Goal: Transaction & Acquisition: Purchase product/service

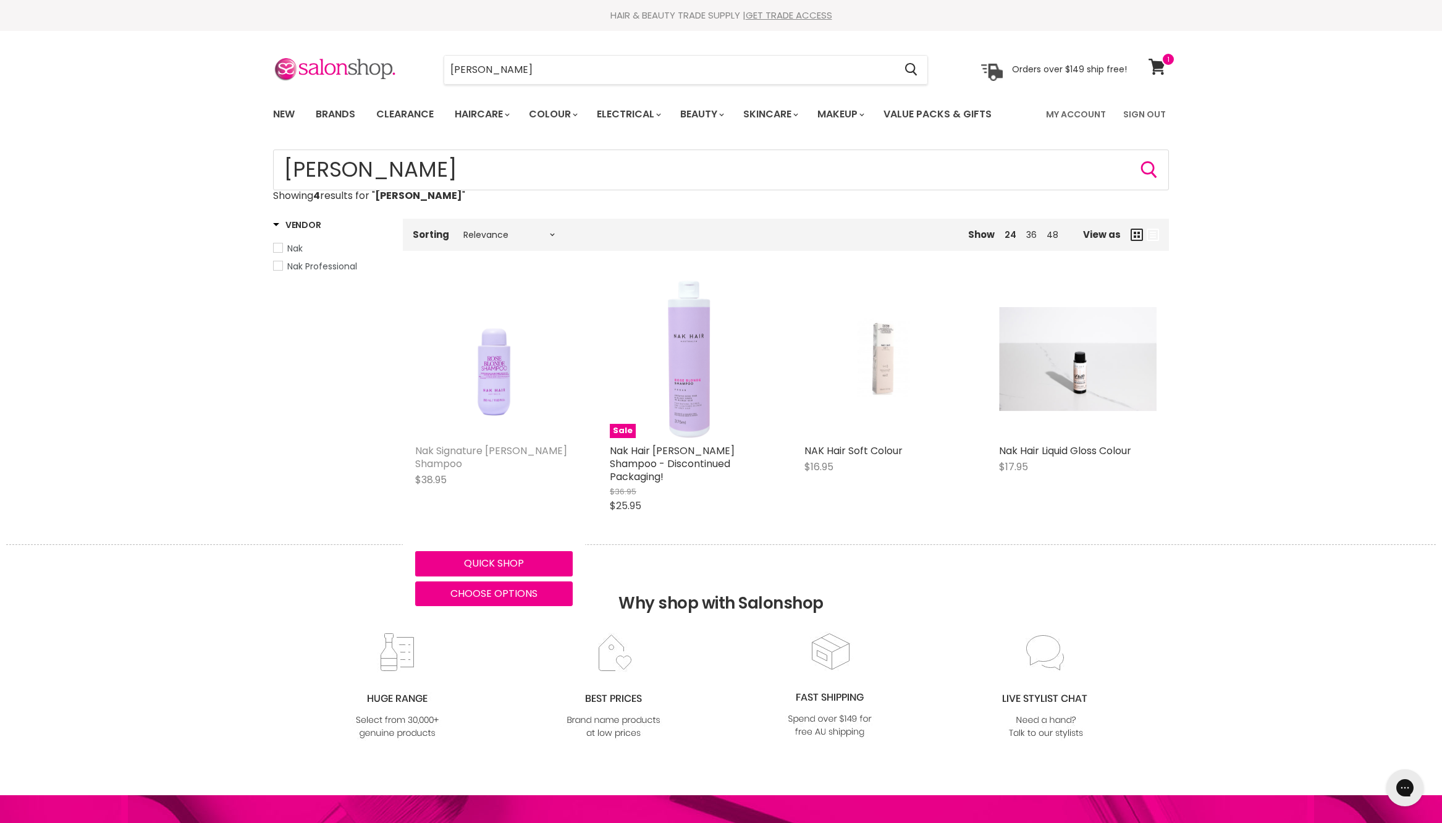
click at [495, 471] on link "Nak Signature Rose Blonde Shampoo" at bounding box center [491, 456] width 152 height 27
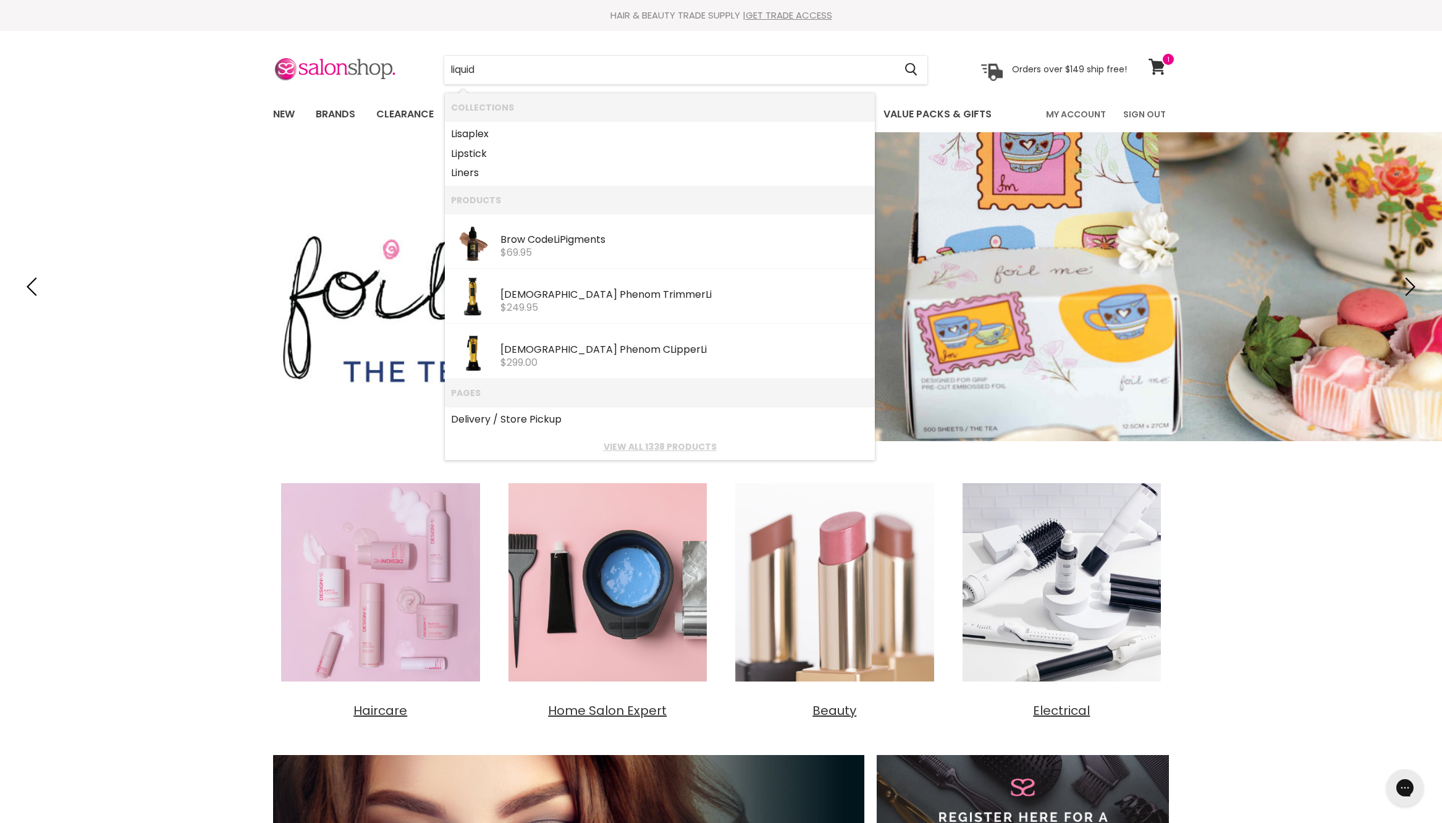
type input "liquidi"
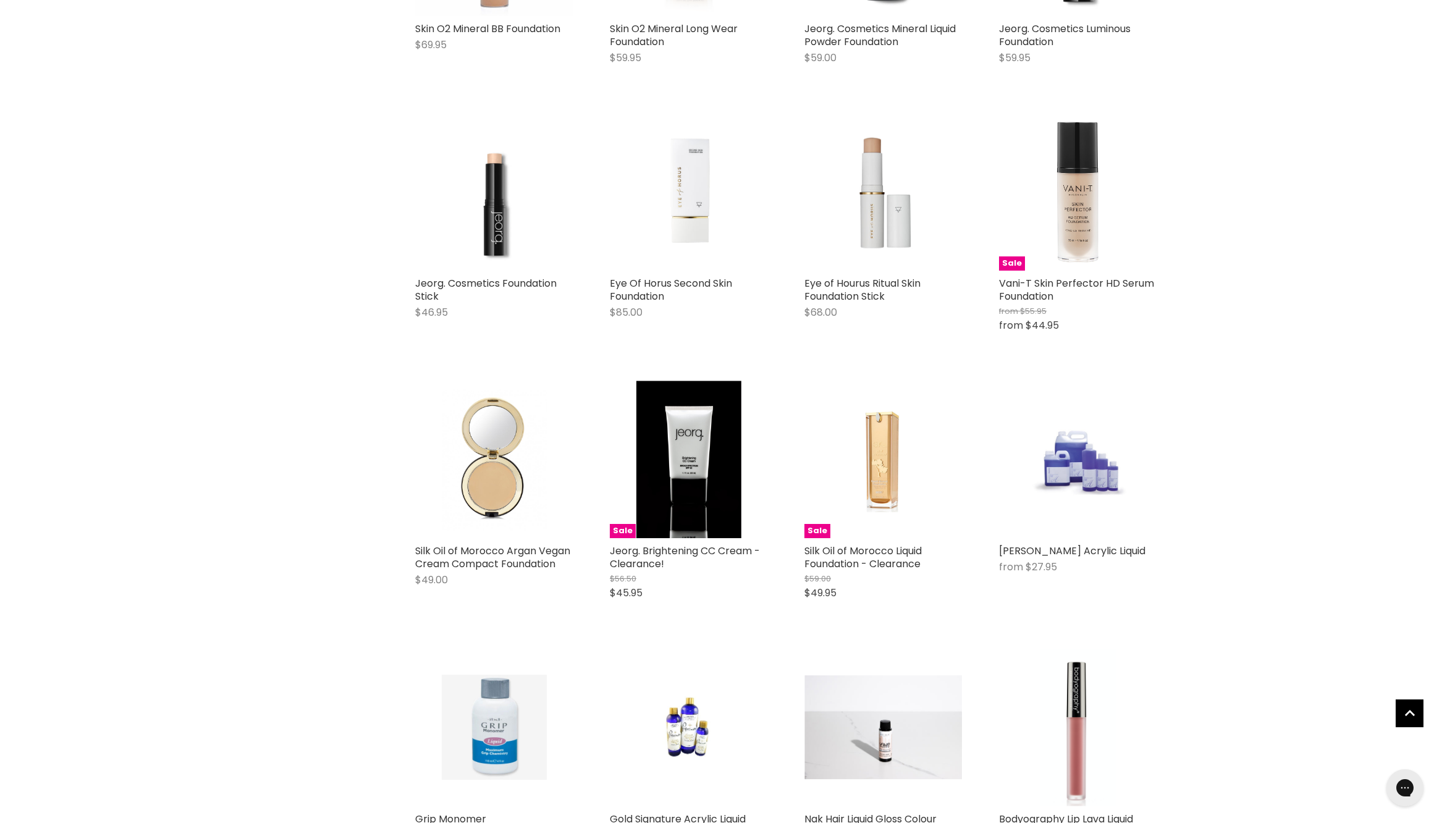
scroll to position [938, 0]
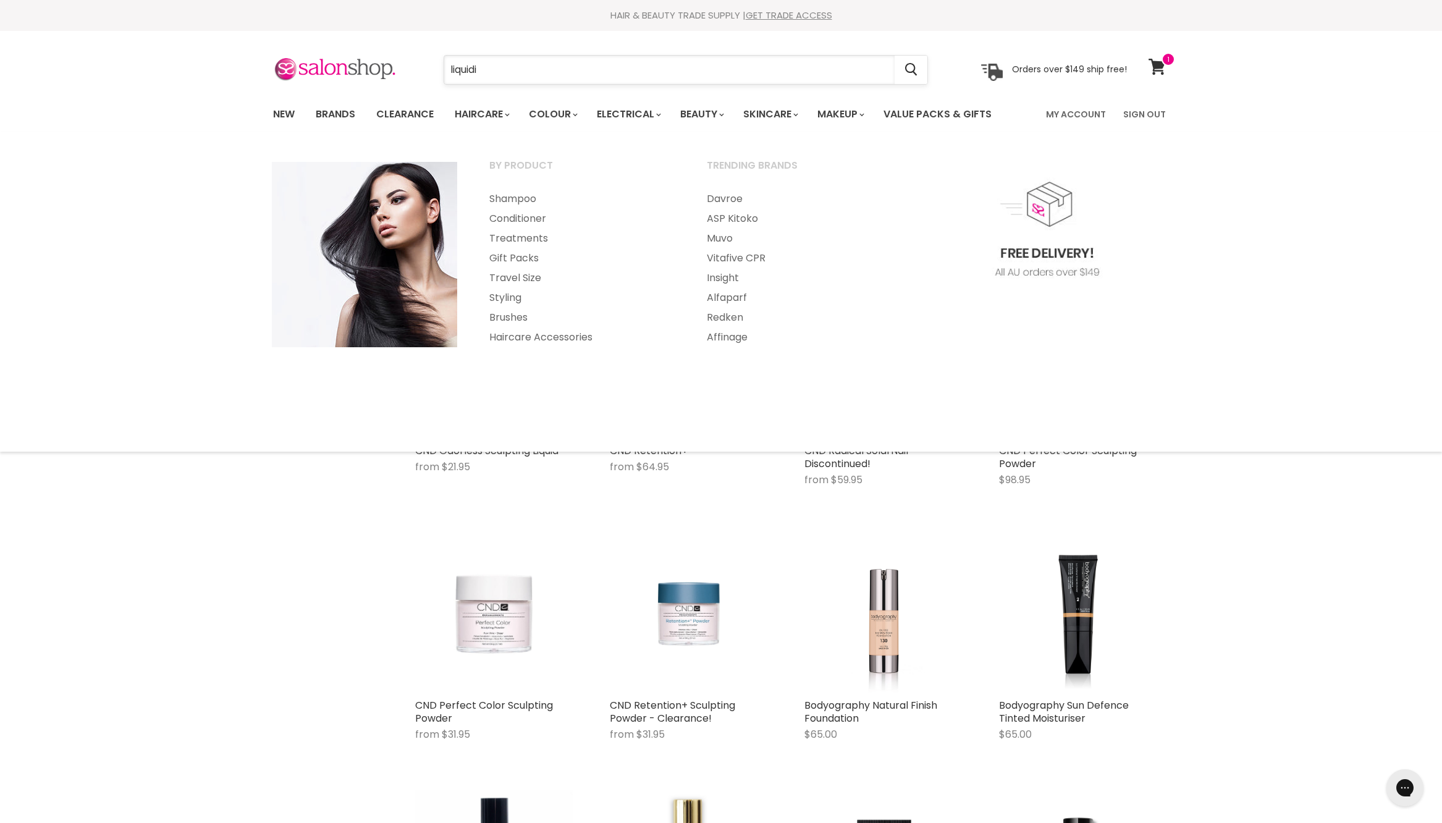
click at [466, 73] on input "liquidi" at bounding box center [669, 70] width 450 height 28
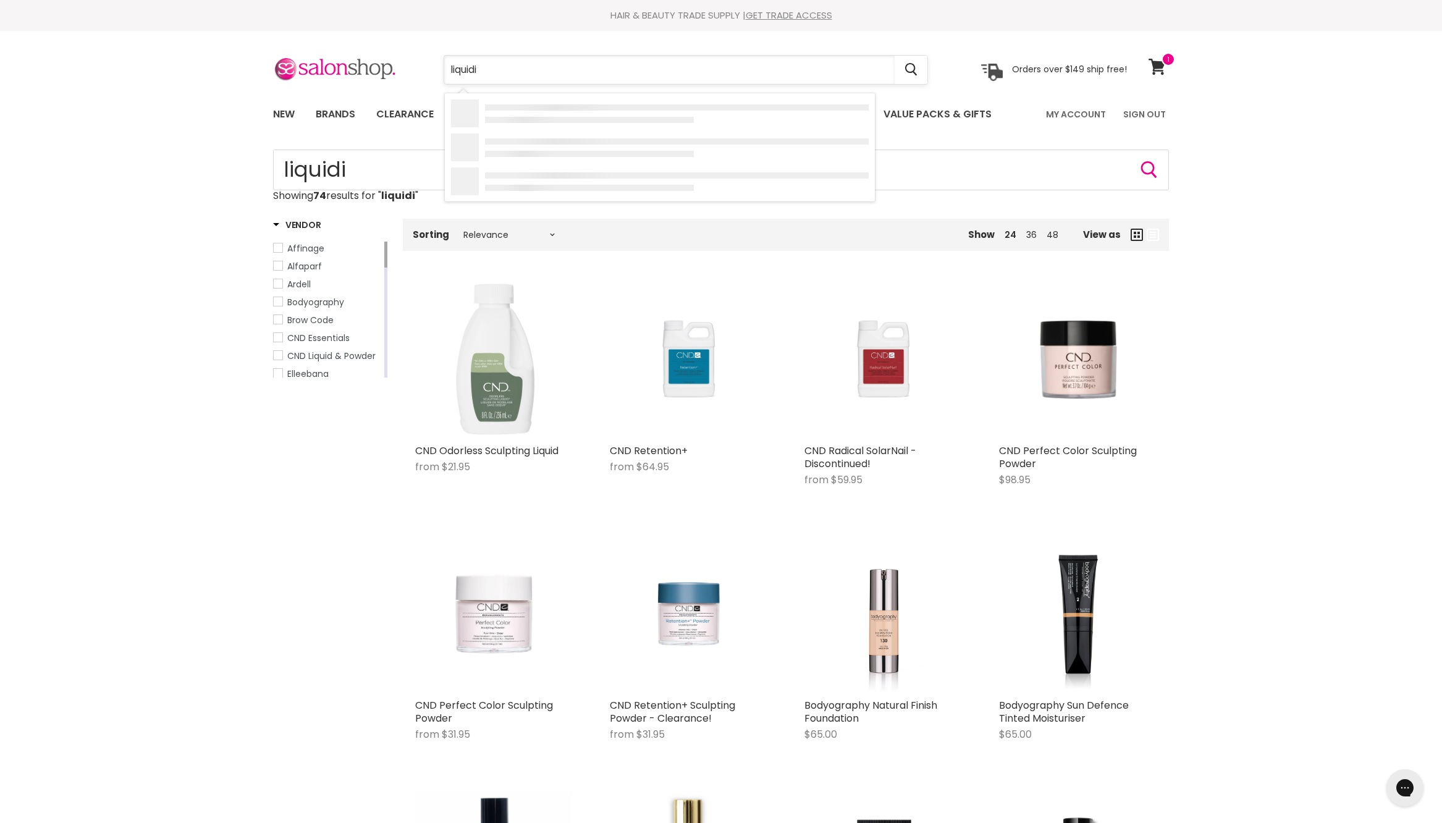
click at [466, 73] on input "liquidi" at bounding box center [669, 70] width 450 height 28
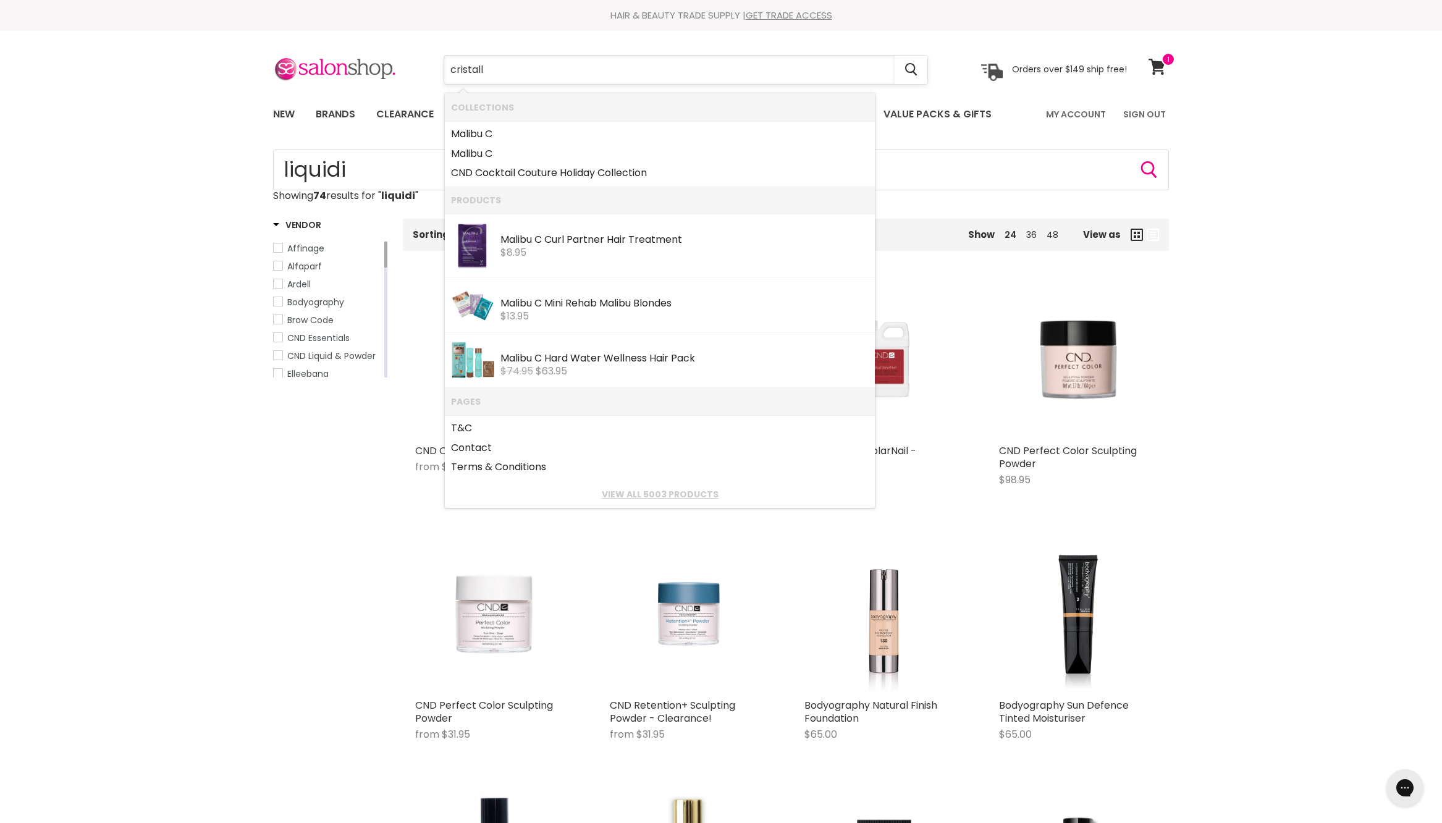
type input "cristalli"
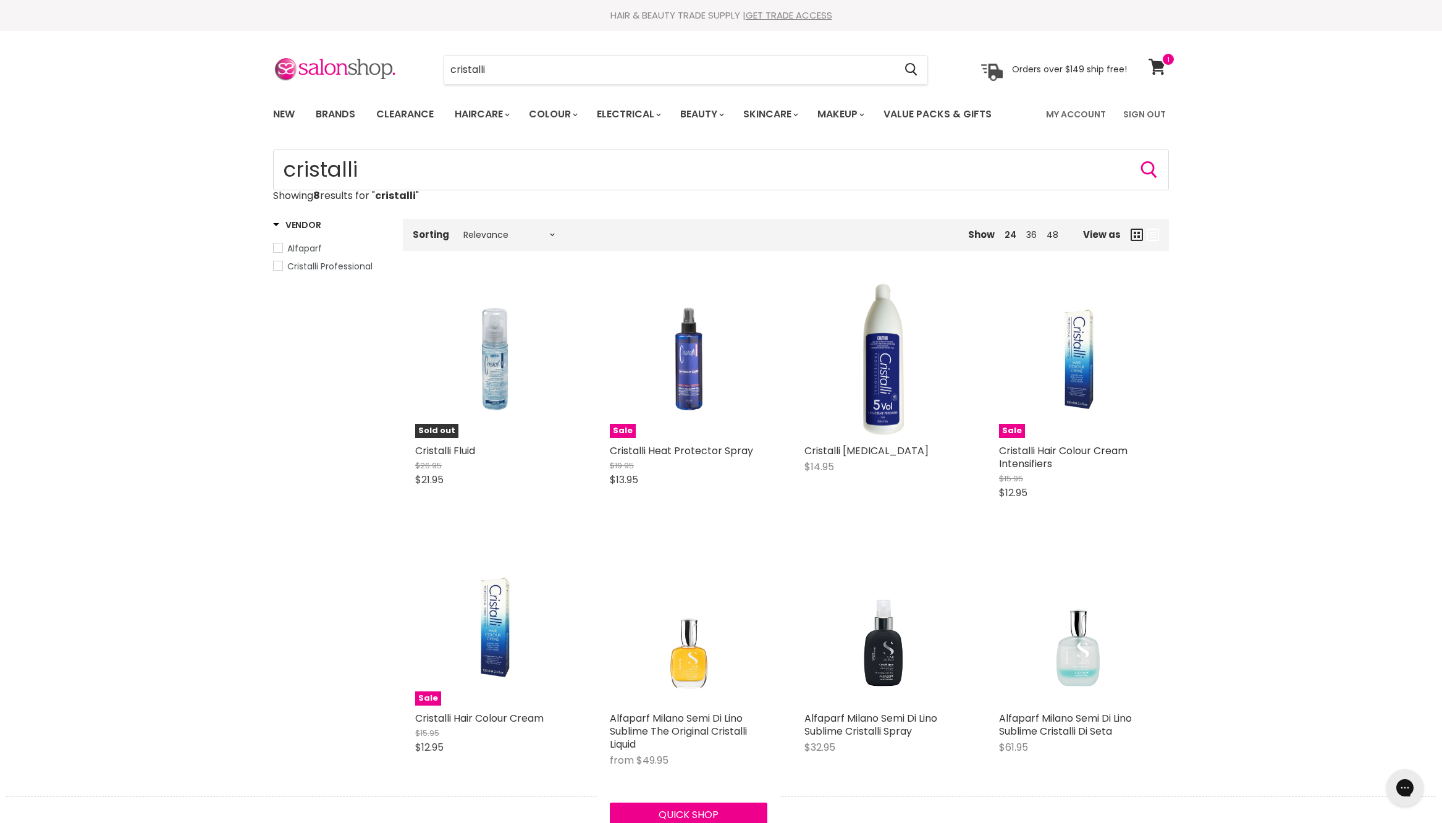
click at [684, 703] on img "Main content" at bounding box center [689, 627] width 158 height 158
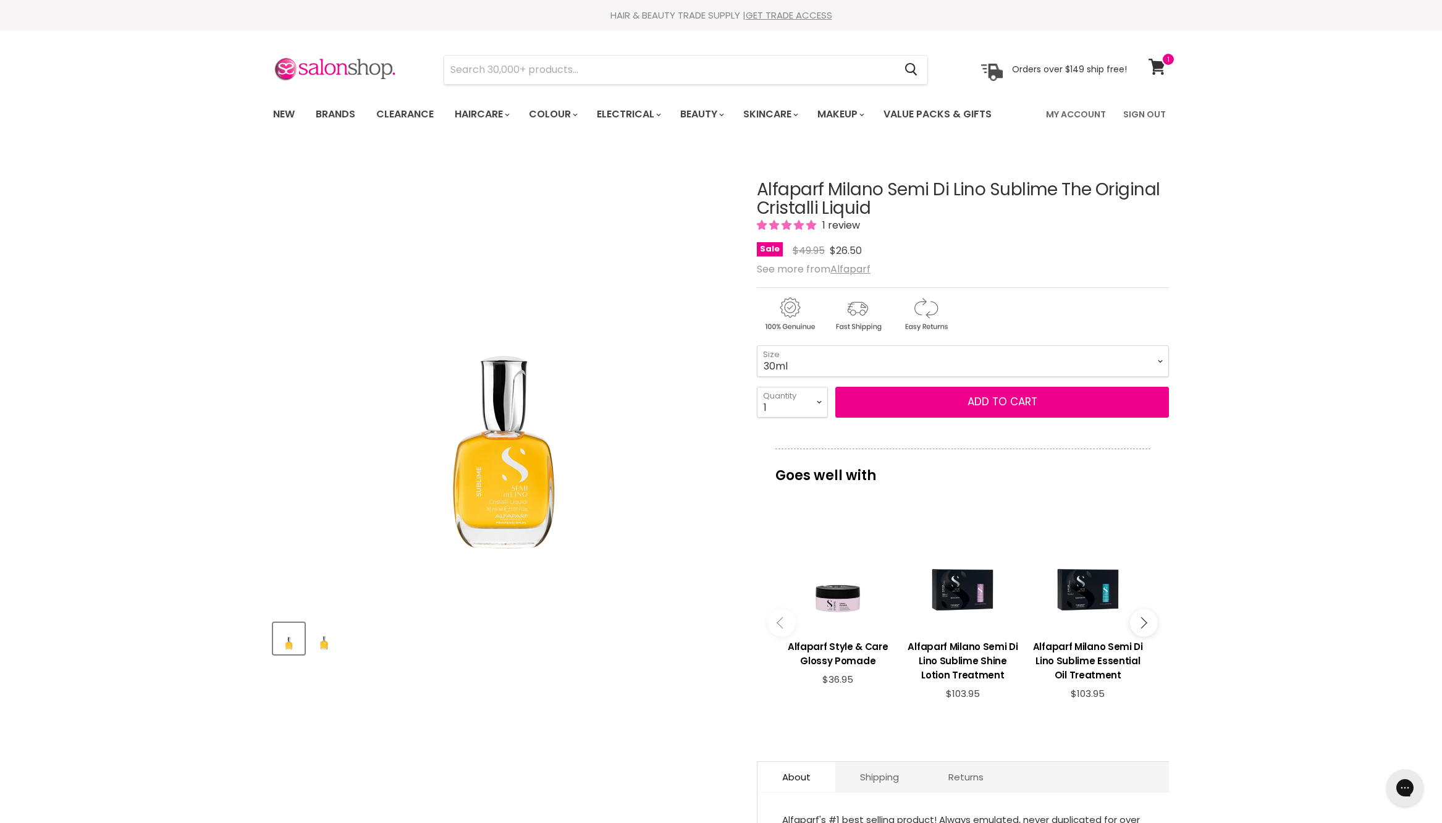
drag, startPoint x: 758, startPoint y: 235, endPoint x: 873, endPoint y: 238, distance: 114.9
click at [873, 219] on h1 "Alfaparf Milano Semi Di Lino Sublime The Original Cristalli Liquid" at bounding box center [963, 199] width 412 height 38
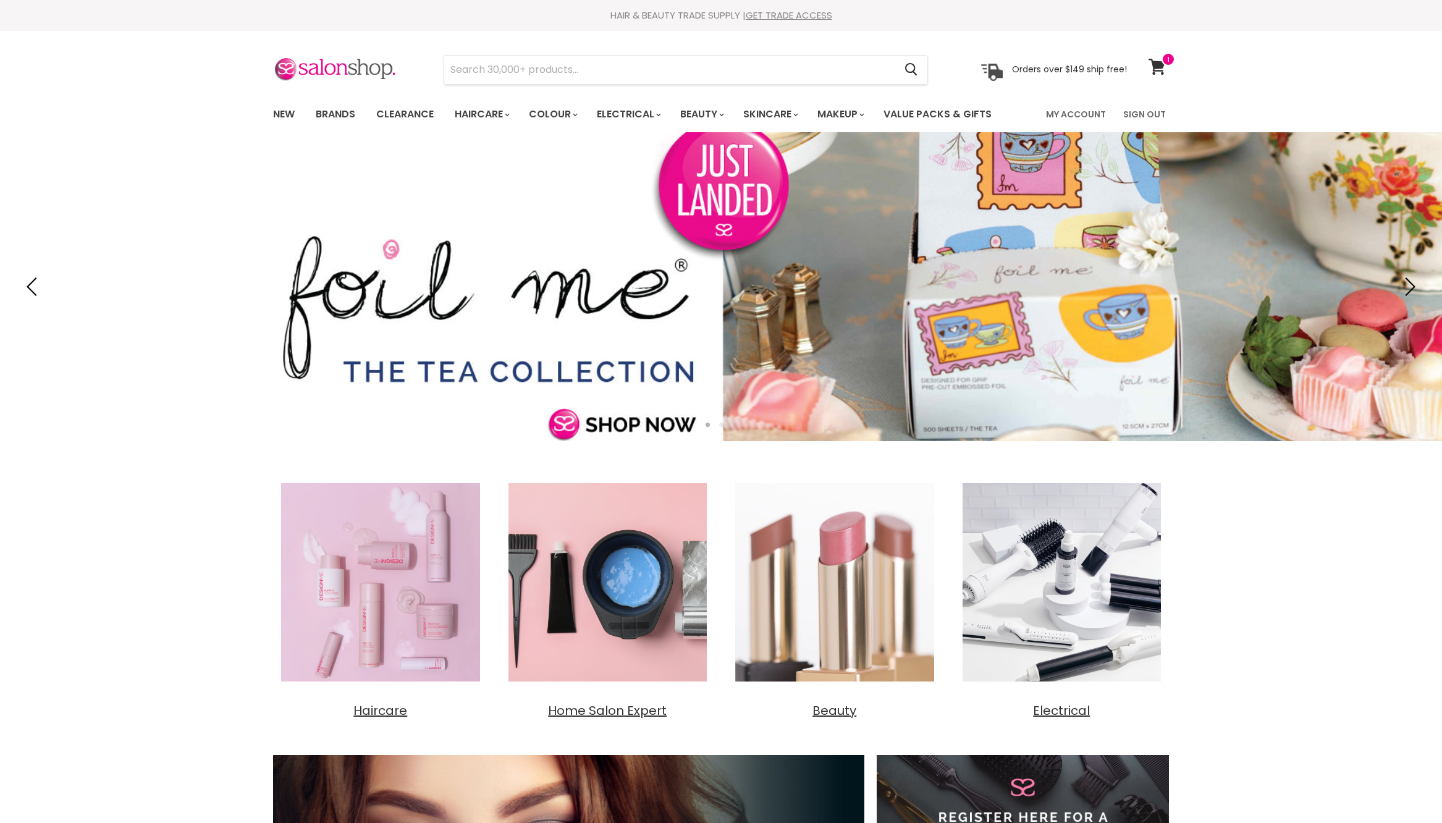
click at [715, 69] on input "Search" at bounding box center [669, 70] width 450 height 28
type input "clever blonde"
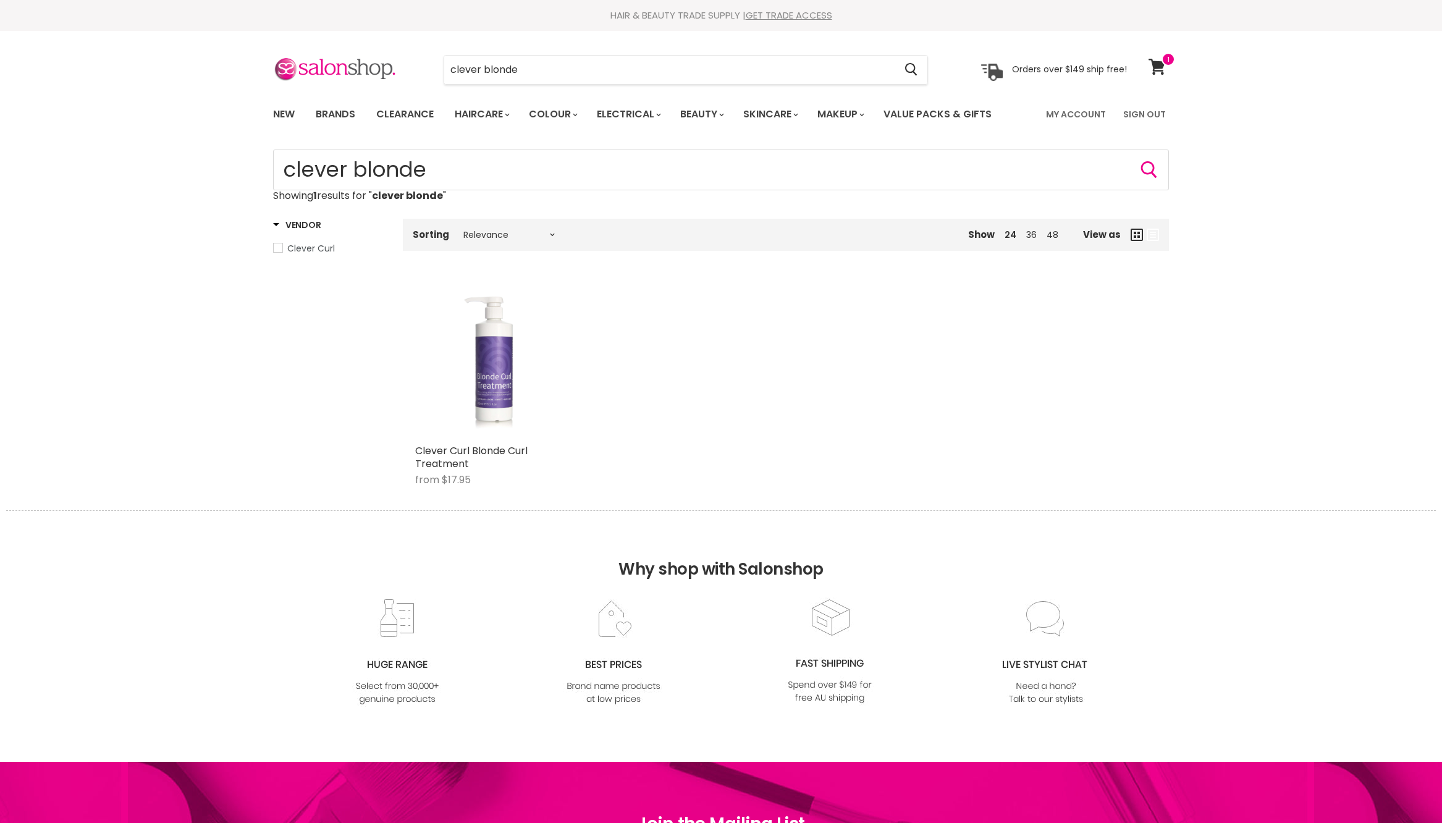
click at [494, 438] on img "Main content" at bounding box center [494, 359] width 105 height 158
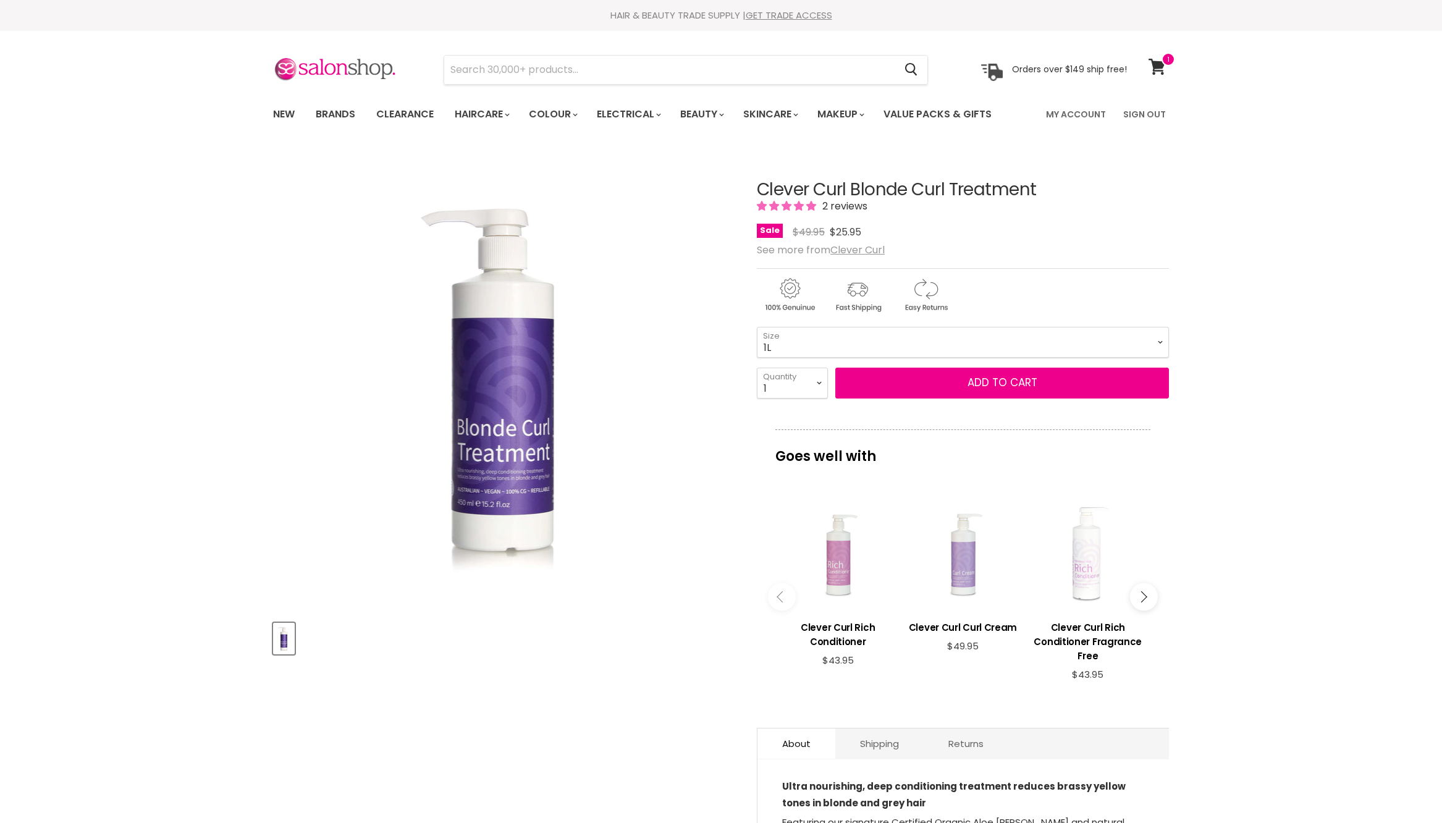
select select "1L"
click at [931, 398] on button "Add to cart" at bounding box center [1002, 383] width 334 height 31
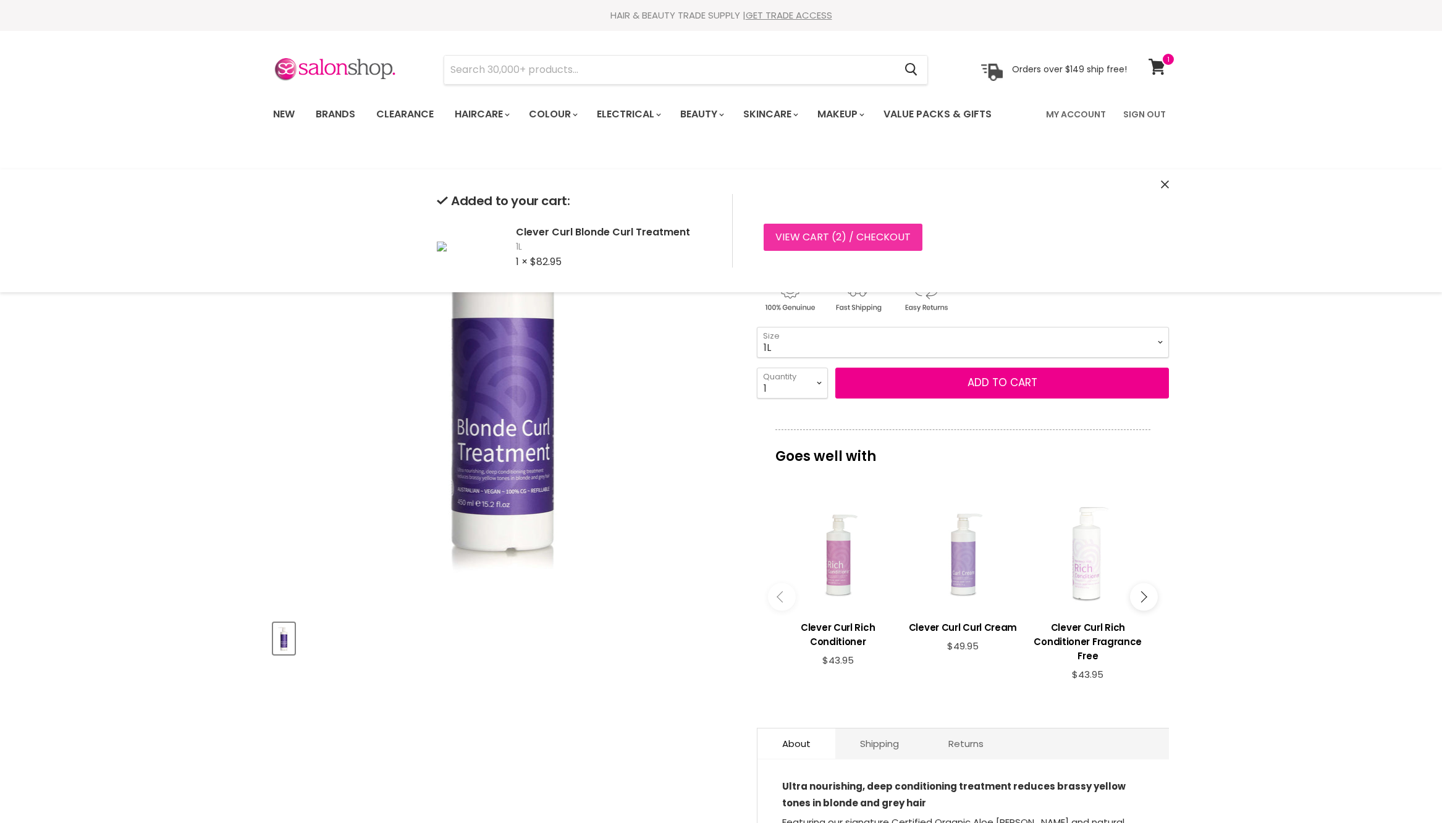
click at [922, 247] on link "View cart ( 2 ) / Checkout" at bounding box center [842, 237] width 159 height 27
